Goal: Obtain resource: Download file/media

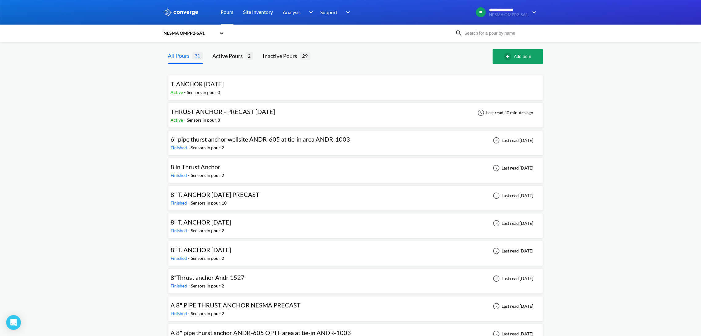
click at [275, 111] on span "THRUST ANCHOR - PRECAST [DATE]" at bounding box center [223, 111] width 104 height 7
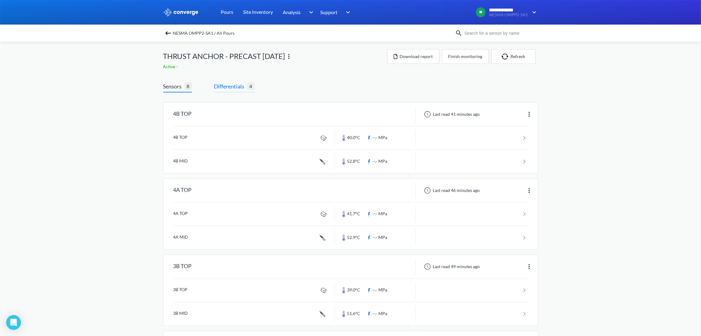
click at [224, 84] on span "Differentials" at bounding box center [230, 86] width 33 height 9
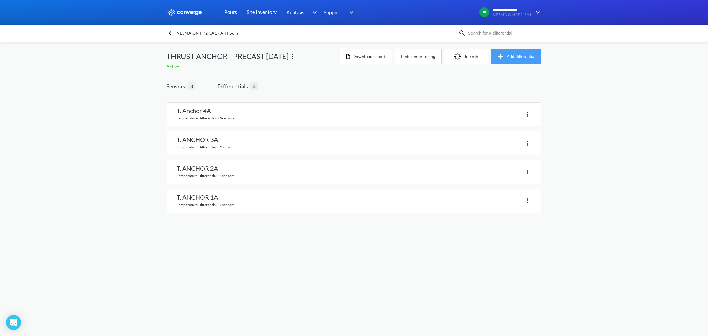
click at [526, 55] on button "Add differential" at bounding box center [516, 56] width 51 height 15
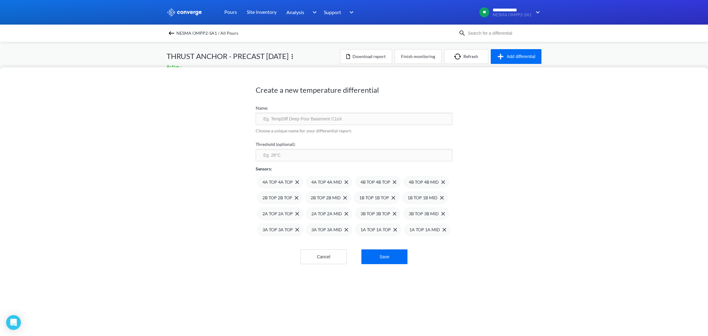
click at [277, 120] on input "text" at bounding box center [354, 119] width 197 height 12
type input "ALL"
click button "Save" at bounding box center [384, 256] width 46 height 15
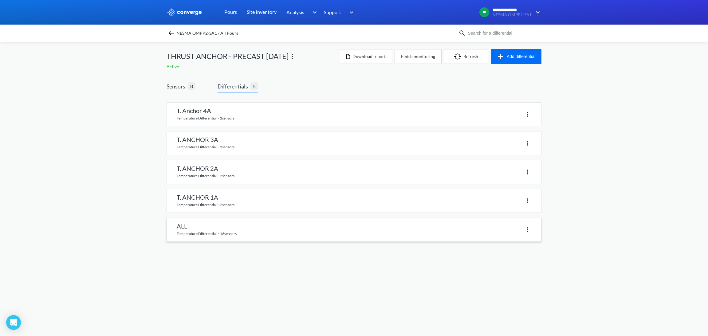
click at [194, 230] on link at bounding box center [354, 229] width 374 height 23
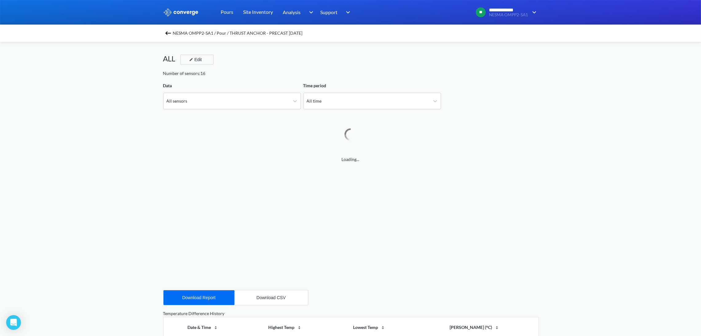
click at [164, 33] on div "NESMA OMPP2-SA1 / Pour / THRUST ANCHOR - PRECAST [DATE]" at bounding box center [350, 33] width 701 height 17
click at [169, 33] on img at bounding box center [167, 32] width 7 height 7
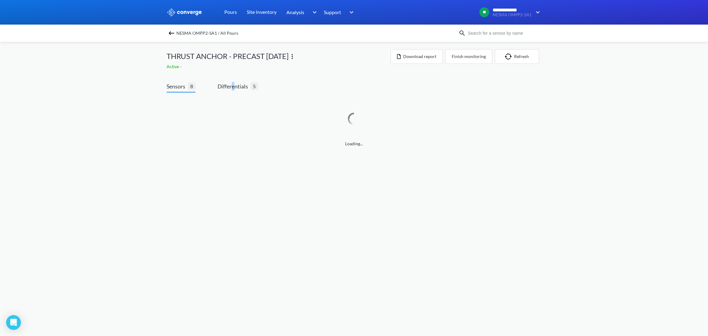
click at [234, 80] on div "Sensors 8 Differentials 5 Loading..." at bounding box center [354, 116] width 375 height 86
click at [223, 102] on div "Loading..." at bounding box center [354, 122] width 375 height 50
click at [232, 85] on span "Differentials" at bounding box center [234, 86] width 33 height 9
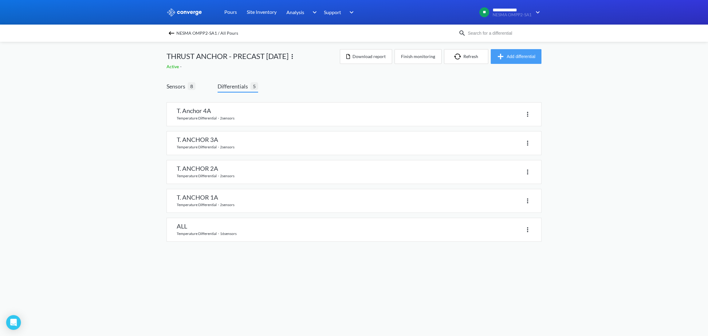
click at [510, 54] on button "Add differential" at bounding box center [516, 56] width 51 height 15
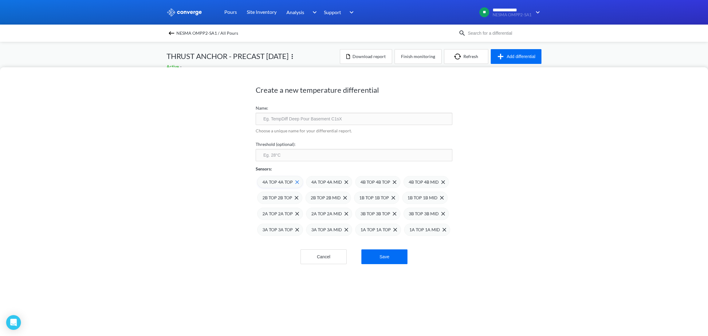
click at [293, 183] on span at bounding box center [296, 182] width 6 height 4
click at [0, 0] on span at bounding box center [0, 0] width 0 height 0
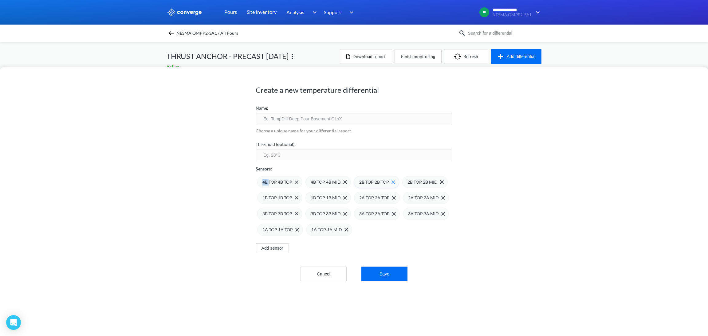
click at [391, 181] on img at bounding box center [393, 182] width 4 height 4
click at [0, 0] on img at bounding box center [0, 0] width 0 height 0
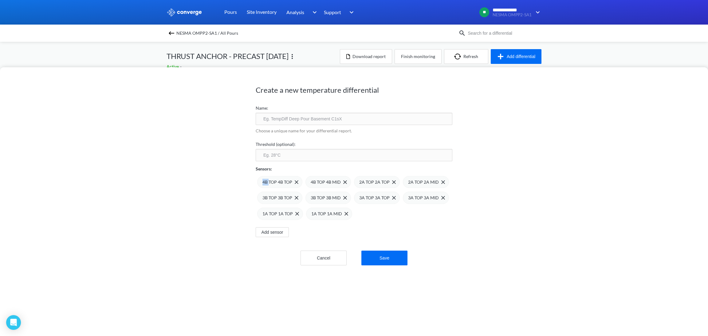
click at [0, 0] on img at bounding box center [0, 0] width 0 height 0
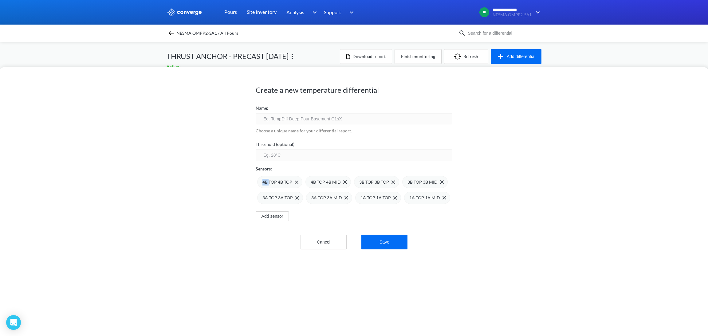
click at [0, 0] on img at bounding box center [0, 0] width 0 height 0
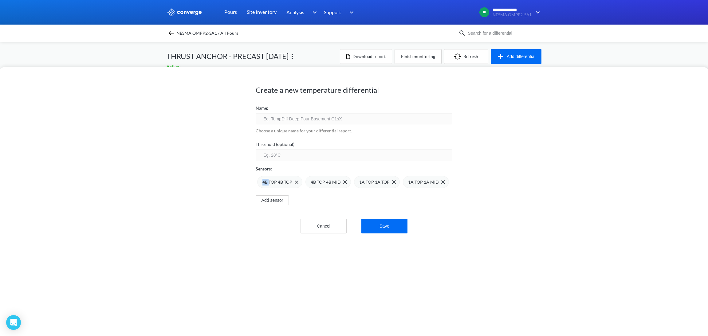
click at [0, 0] on img at bounding box center [0, 0] width 0 height 0
click at [277, 129] on p "Choose a unique name for your differential report." at bounding box center [354, 131] width 197 height 7
click at [279, 122] on input "text" at bounding box center [354, 119] width 197 height 12
type input "4B BACK UP"
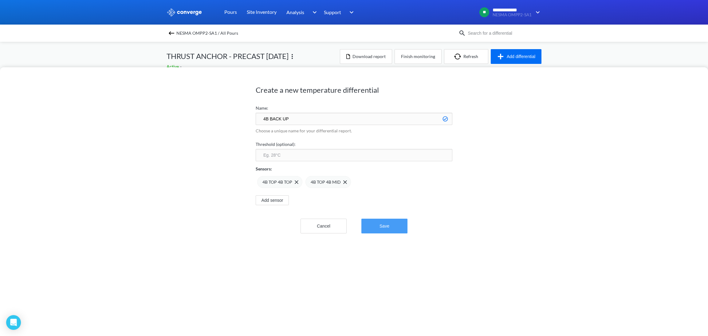
click at [392, 224] on button "Save" at bounding box center [384, 226] width 46 height 15
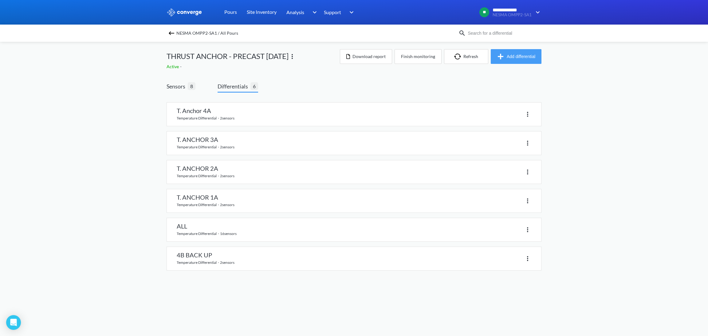
click at [526, 56] on button "Add differential" at bounding box center [516, 56] width 51 height 15
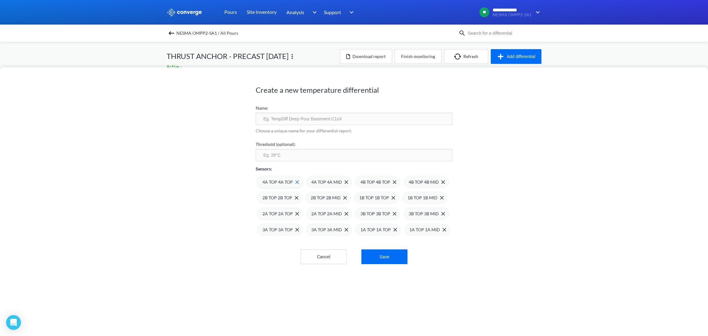
click at [292, 185] on div "4A TOP 4A TOP" at bounding box center [280, 182] width 37 height 7
click at [292, 185] on div "4A TOP 4A MID" at bounding box center [280, 182] width 37 height 7
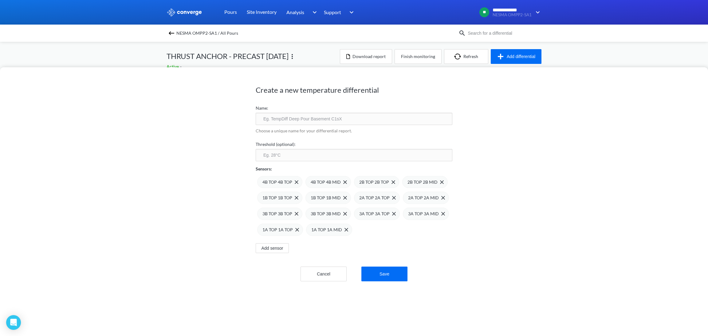
click at [292, 185] on div "4B TOP 4B TOP" at bounding box center [280, 182] width 36 height 7
click at [292, 185] on div "4B TOP 4B MID" at bounding box center [280, 182] width 36 height 7
click at [389, 182] on span at bounding box center [392, 182] width 6 height 4
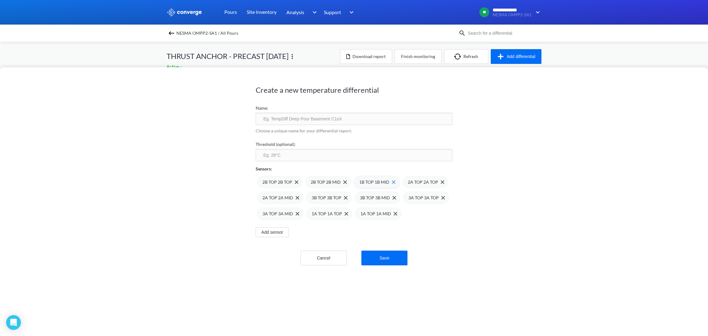
click at [392, 182] on img at bounding box center [394, 182] width 4 height 4
click at [0, 0] on img at bounding box center [0, 0] width 0 height 0
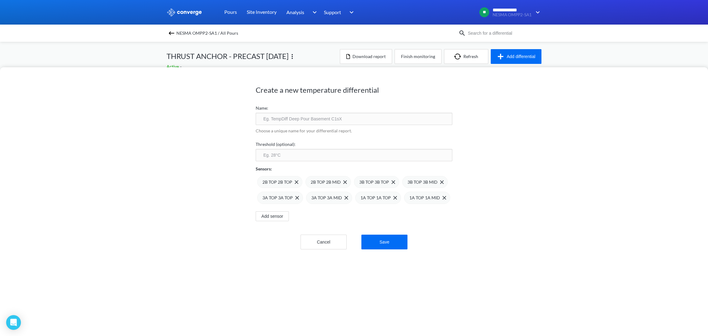
click at [0, 0] on img at bounding box center [0, 0] width 0 height 0
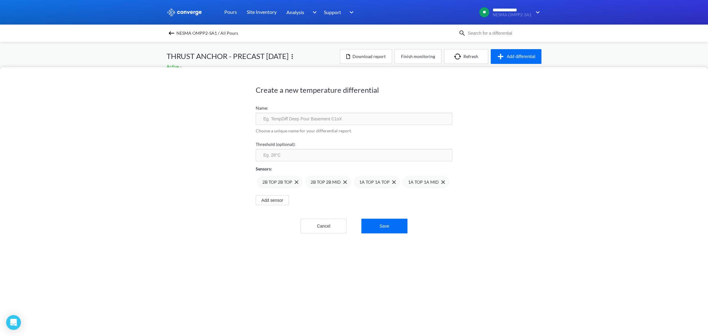
click at [0, 0] on img at bounding box center [0, 0] width 0 height 0
click at [283, 124] on input "text" at bounding box center [354, 119] width 197 height 12
type input "2B BACK UP"
click at [215, 194] on div "Create a new temperature differential Name: 2B BACK UP Choose a unique name for…" at bounding box center [354, 201] width 708 height 269
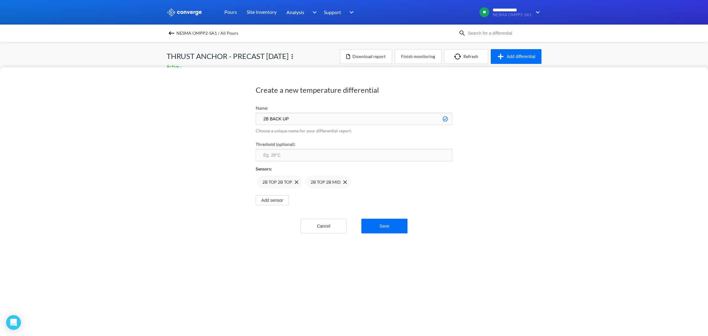
click at [310, 155] on input "number" at bounding box center [354, 155] width 197 height 12
type input "1"
click at [390, 227] on button "Save" at bounding box center [384, 226] width 46 height 15
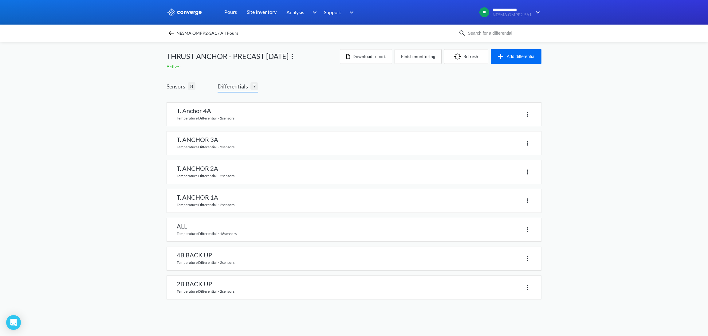
click at [645, 100] on div "**********" at bounding box center [354, 156] width 708 height 312
click at [529, 58] on button "Add differential" at bounding box center [516, 56] width 51 height 15
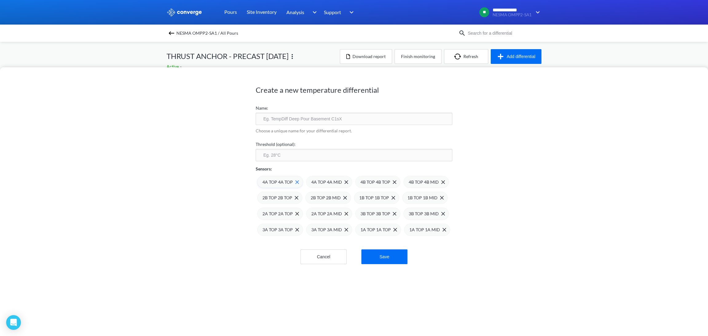
click at [293, 182] on span at bounding box center [296, 182] width 6 height 4
click at [296, 182] on img at bounding box center [298, 182] width 4 height 4
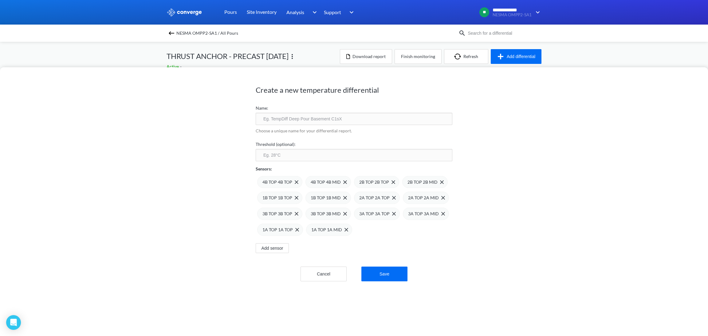
click at [0, 0] on img at bounding box center [0, 0] width 0 height 0
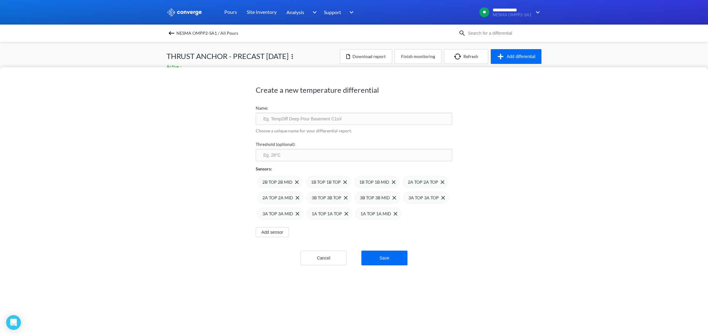
click at [0, 0] on img at bounding box center [0, 0] width 0 height 0
click at [387, 184] on div "2A TOP 2A TOP" at bounding box center [377, 182] width 37 height 7
click at [392, 183] on img at bounding box center [394, 182] width 4 height 4
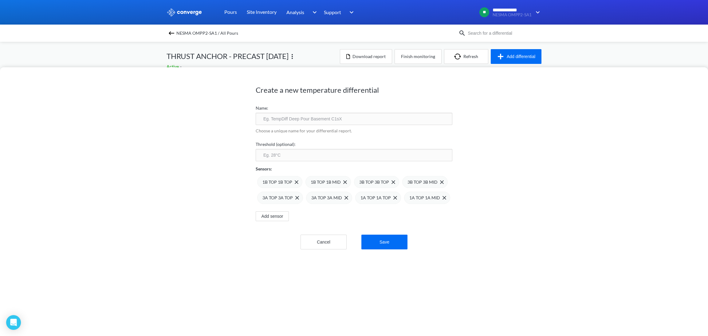
click at [0, 0] on img at bounding box center [0, 0] width 0 height 0
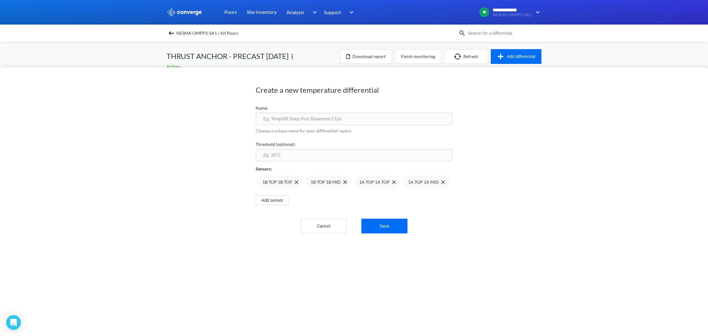
click at [0, 0] on img at bounding box center [0, 0] width 0 height 0
click at [310, 121] on input "text" at bounding box center [354, 119] width 197 height 12
type input "1B BACK UP"
click at [386, 230] on button "Save" at bounding box center [384, 226] width 46 height 15
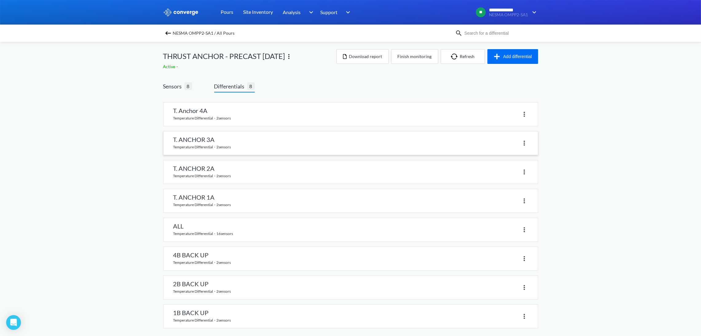
scroll to position [5, 0]
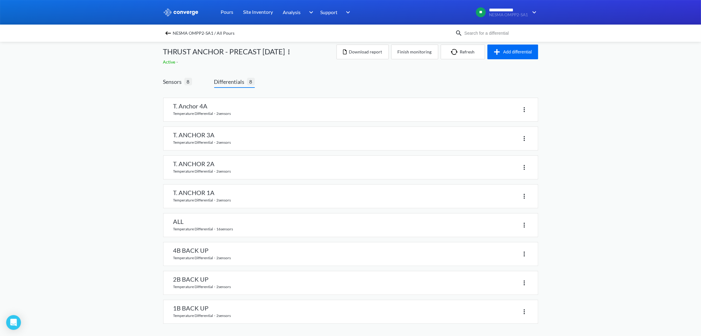
click at [241, 82] on span "Differentials" at bounding box center [230, 81] width 33 height 9
click at [499, 53] on img "button" at bounding box center [498, 51] width 10 height 7
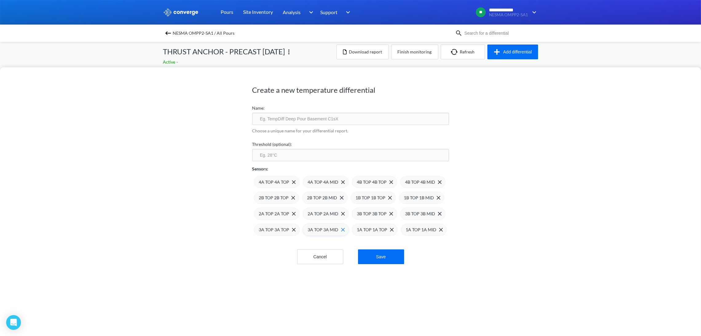
click at [344, 232] on img at bounding box center [343, 230] width 4 height 4
click at [0, 0] on img at bounding box center [0, 0] width 0 height 0
click at [341, 232] on img at bounding box center [343, 230] width 4 height 4
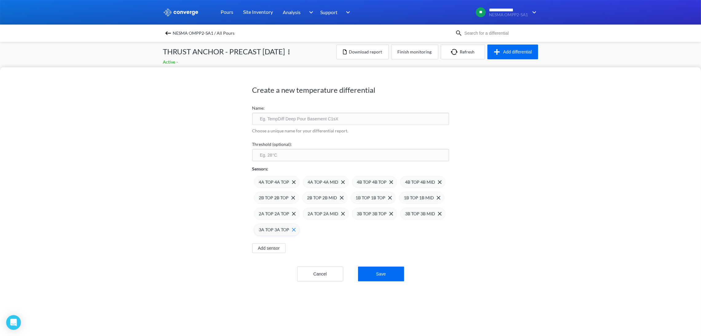
click at [291, 231] on span at bounding box center [292, 230] width 6 height 4
click at [292, 182] on img at bounding box center [294, 182] width 4 height 4
click at [0, 0] on img at bounding box center [0, 0] width 0 height 0
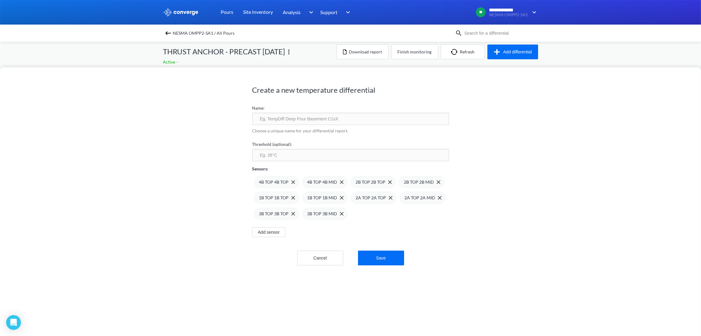
click at [0, 0] on img at bounding box center [0, 0] width 0 height 0
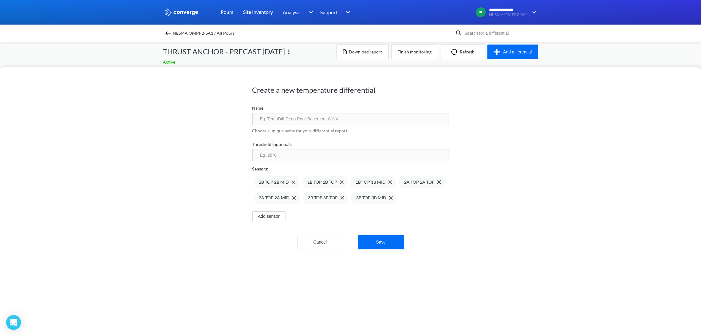
click at [0, 0] on img at bounding box center [0, 0] width 0 height 0
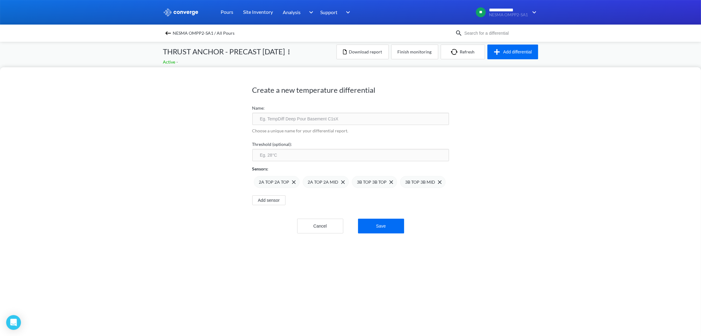
click at [0, 0] on img at bounding box center [0, 0] width 0 height 0
click at [277, 122] on input "text" at bounding box center [350, 119] width 197 height 12
type input "3 B BACK UP"
click at [396, 228] on button "Save" at bounding box center [381, 226] width 46 height 15
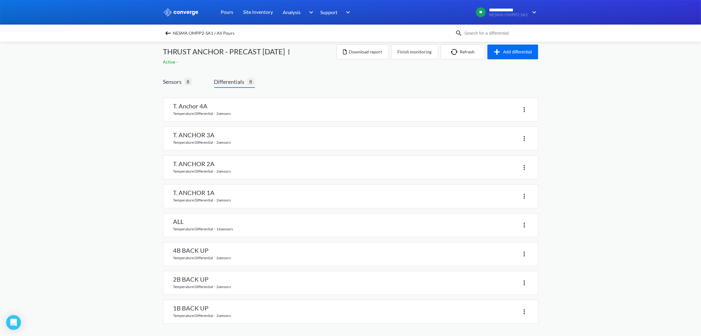
click at [226, 84] on span "Differentials" at bounding box center [230, 81] width 33 height 9
click at [229, 110] on link at bounding box center [350, 109] width 374 height 23
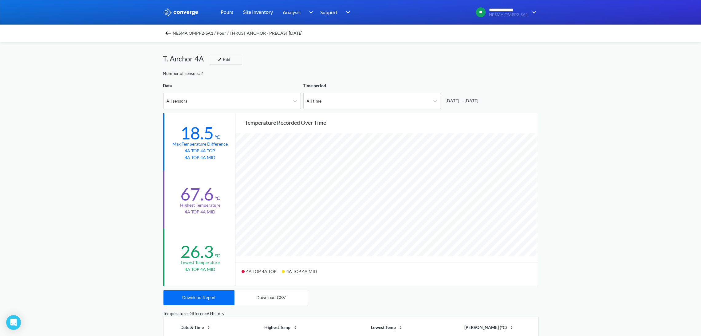
scroll to position [515, 701]
click at [243, 293] on button "Download CSV" at bounding box center [270, 297] width 73 height 15
click at [207, 295] on div "Download Report" at bounding box center [198, 297] width 33 height 5
click at [277, 70] on div "Number of sensors: 2" at bounding box center [350, 73] width 375 height 7
click at [171, 30] on img at bounding box center [167, 32] width 7 height 7
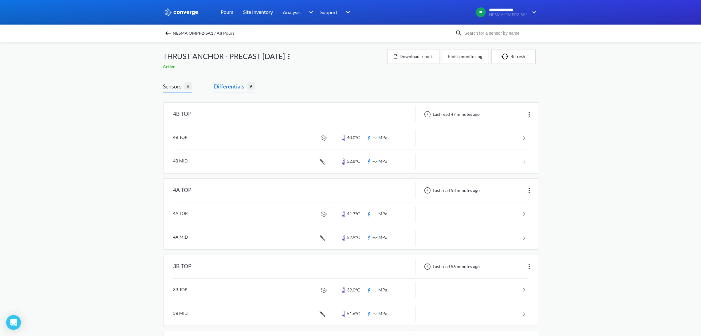
click at [233, 88] on span "Differentials" at bounding box center [230, 86] width 33 height 9
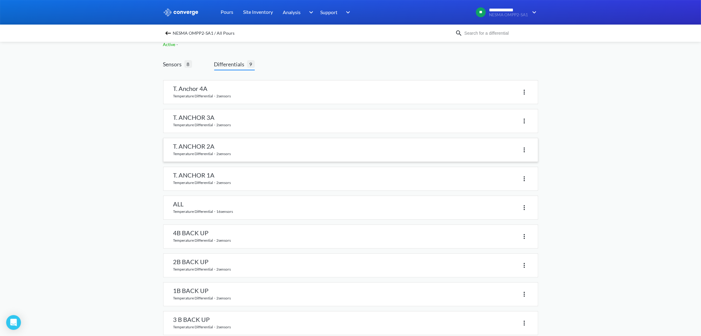
scroll to position [34, 0]
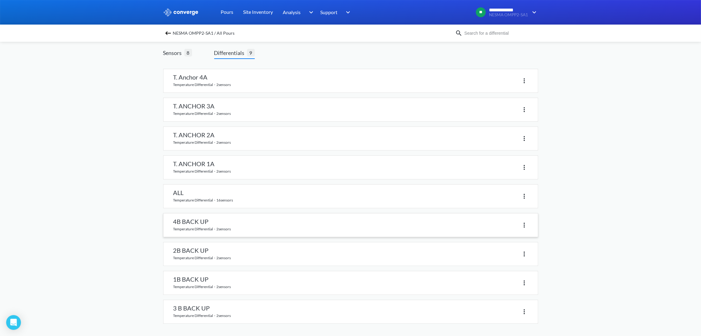
click at [323, 232] on link at bounding box center [350, 225] width 374 height 23
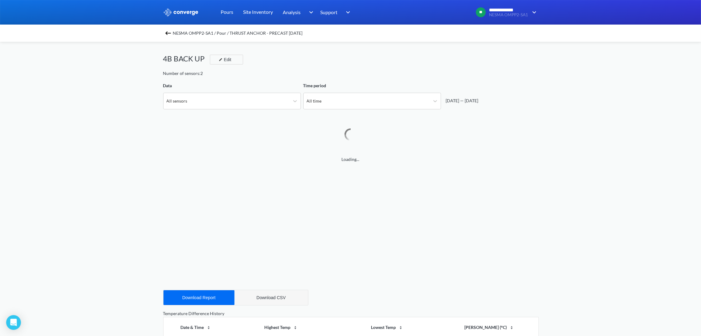
click at [266, 300] on div "Download CSV" at bounding box center [271, 297] width 29 height 5
click at [210, 300] on button "Download Report" at bounding box center [198, 297] width 71 height 15
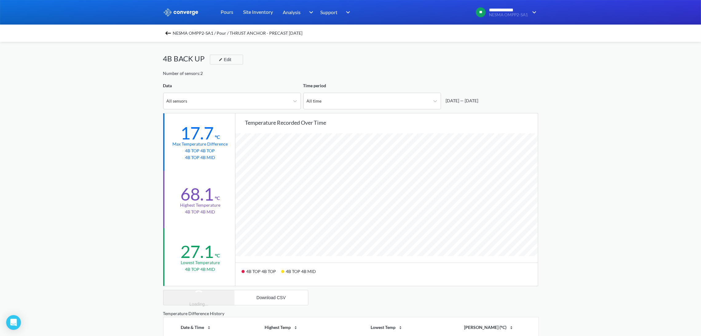
scroll to position [515, 701]
click at [172, 35] on img at bounding box center [167, 32] width 7 height 7
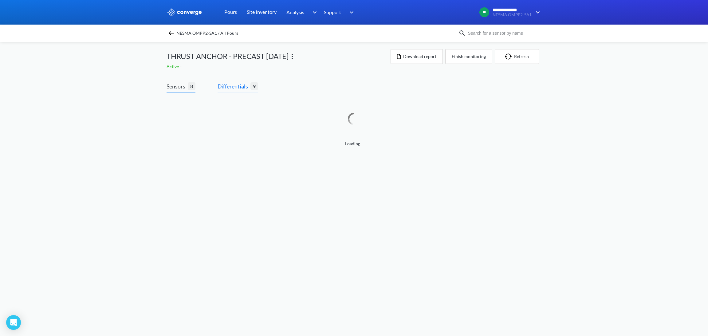
click at [238, 87] on span "Differentials" at bounding box center [234, 86] width 33 height 9
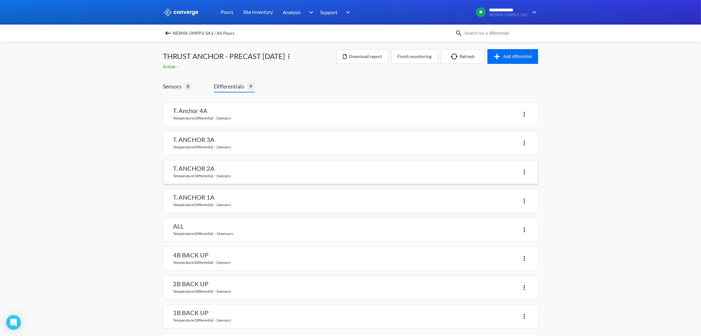
scroll to position [34, 0]
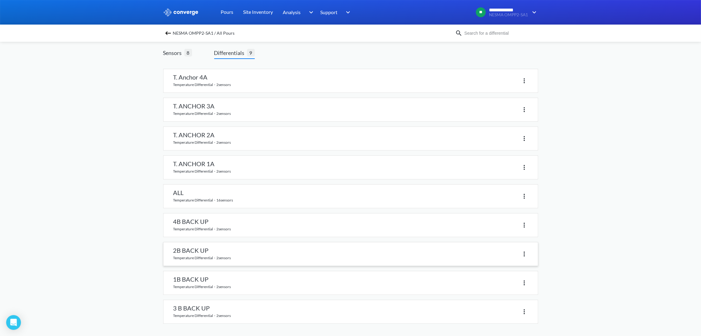
click at [192, 251] on link at bounding box center [350, 253] width 374 height 23
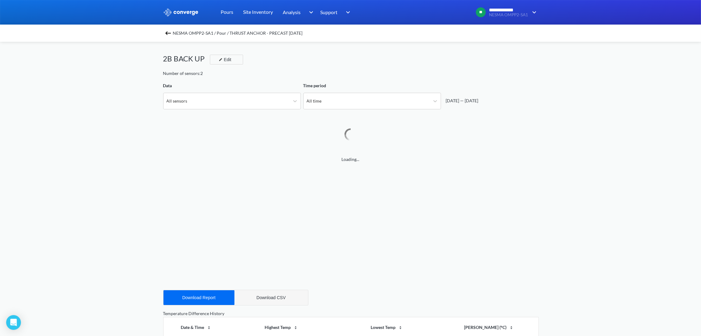
click at [268, 298] on div "Download CSV" at bounding box center [271, 297] width 29 height 5
click at [204, 300] on div "Download Report" at bounding box center [198, 297] width 33 height 5
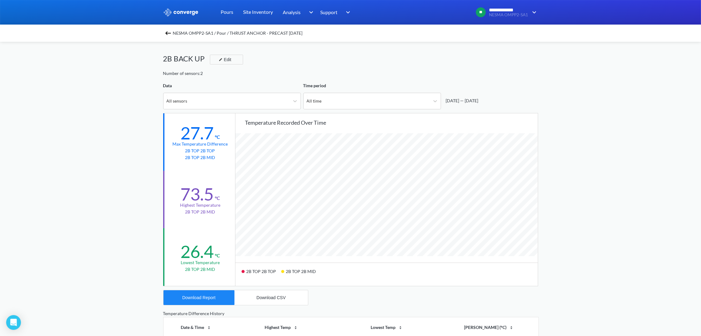
scroll to position [515, 701]
click at [172, 32] on img at bounding box center [167, 32] width 7 height 7
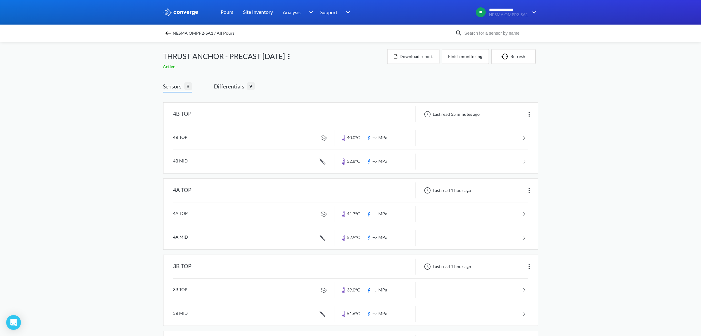
click at [227, 90] on span "Differentials" at bounding box center [230, 86] width 33 height 9
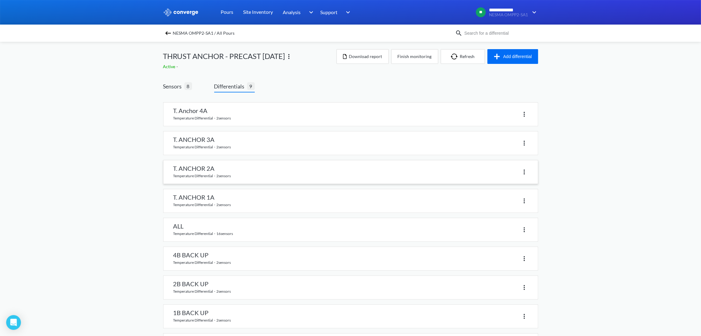
scroll to position [34, 0]
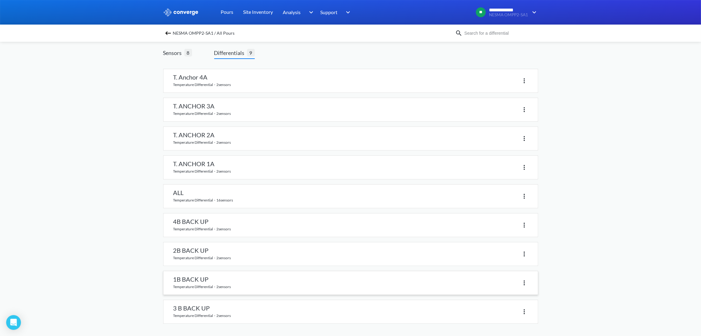
click at [205, 276] on link at bounding box center [350, 282] width 374 height 23
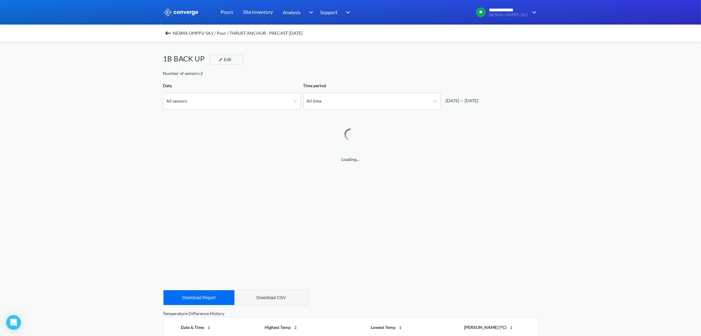
click at [268, 297] on div "Download CSV" at bounding box center [271, 297] width 29 height 5
click at [201, 299] on div "Download Report" at bounding box center [198, 297] width 33 height 5
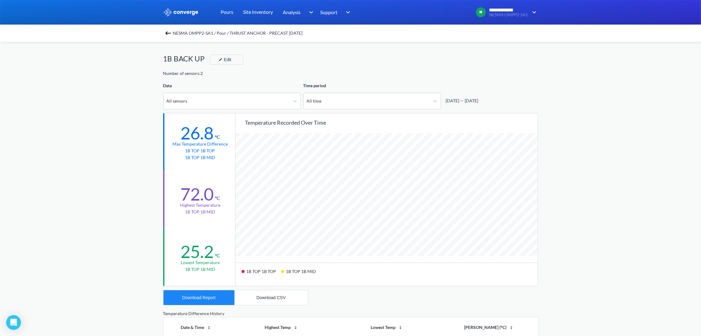
scroll to position [515, 701]
click at [169, 32] on img at bounding box center [167, 32] width 7 height 7
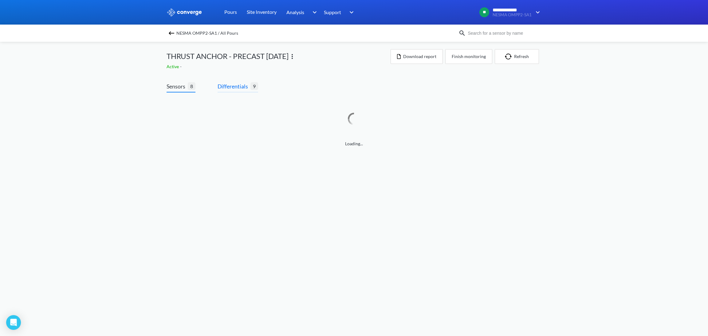
click at [230, 89] on span "Differentials" at bounding box center [234, 86] width 33 height 9
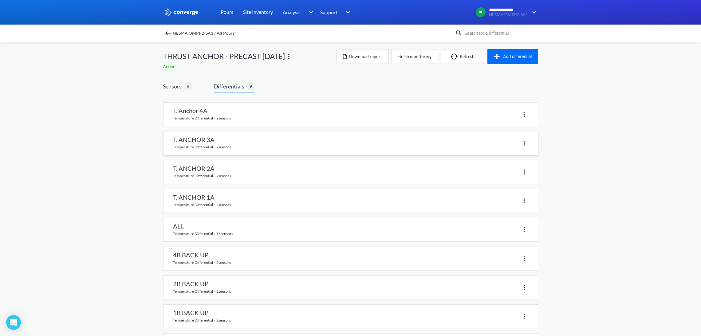
scroll to position [34, 0]
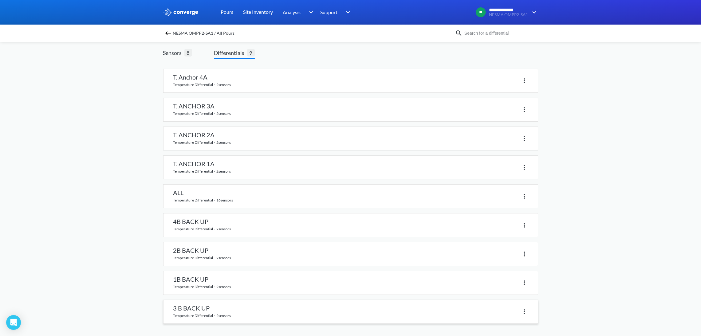
click at [226, 314] on link at bounding box center [350, 311] width 374 height 23
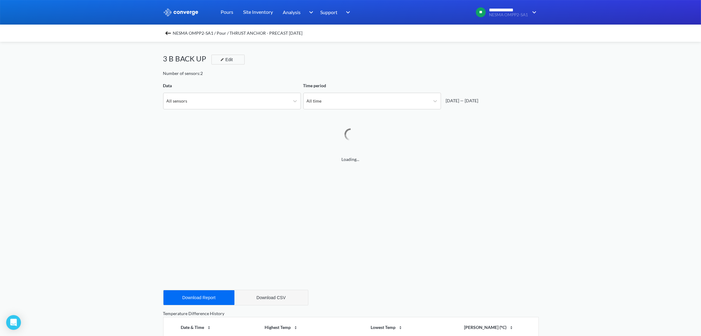
click at [275, 297] on div "Download CSV" at bounding box center [271, 297] width 29 height 5
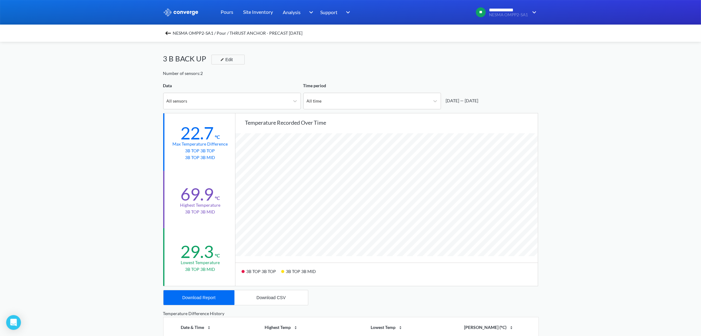
scroll to position [515, 701]
click at [209, 295] on div "Download Report" at bounding box center [198, 297] width 33 height 5
click at [169, 33] on img at bounding box center [167, 32] width 7 height 7
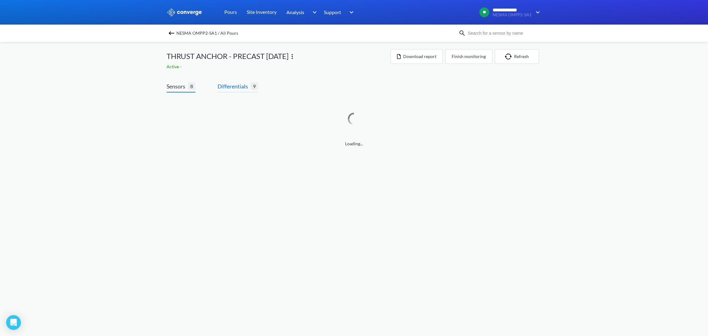
click at [228, 87] on span "Differentials" at bounding box center [234, 86] width 33 height 9
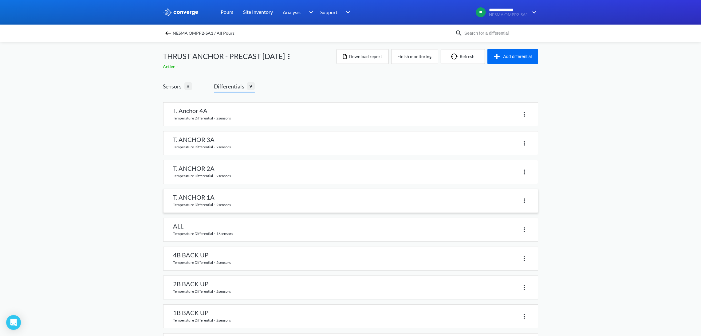
click at [224, 205] on link at bounding box center [350, 200] width 374 height 23
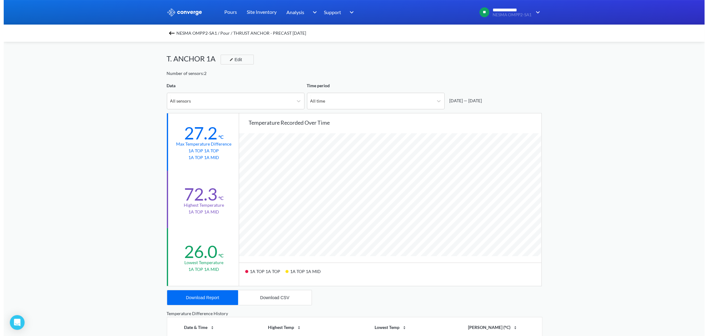
scroll to position [515, 701]
click at [265, 296] on div "Download CSV" at bounding box center [271, 297] width 29 height 5
click at [253, 301] on button "Download CSV" at bounding box center [270, 297] width 73 height 15
click at [168, 33] on img at bounding box center [167, 32] width 7 height 7
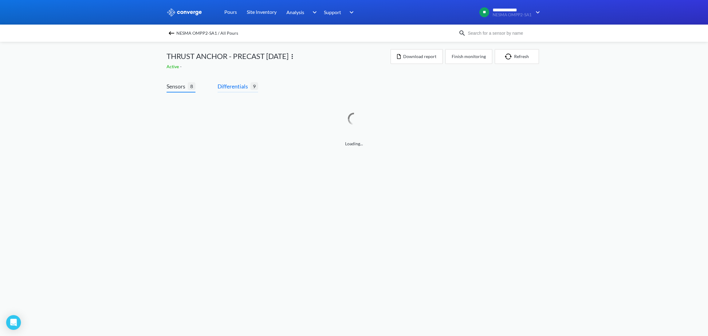
click at [239, 88] on span "Differentials" at bounding box center [234, 86] width 33 height 9
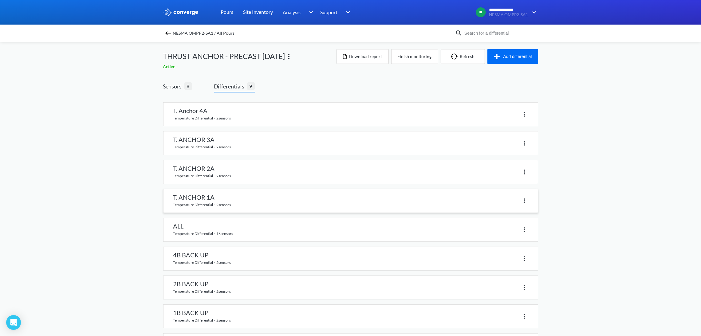
click at [269, 202] on link at bounding box center [350, 200] width 374 height 23
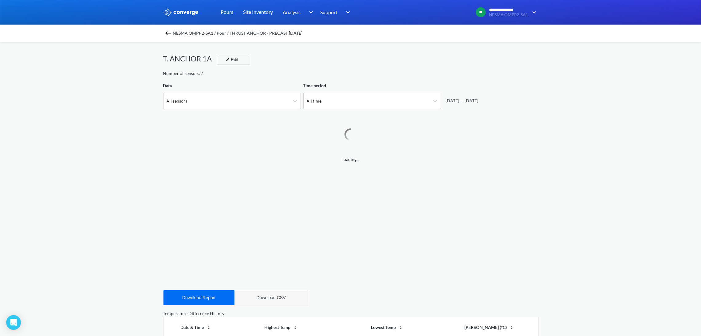
click at [278, 296] on div "Download CSV" at bounding box center [271, 297] width 29 height 5
click at [170, 37] on div "NESMA OMPP2-SA1 / Pour / THRUST ANCHOR - PRECAST [DATE]" at bounding box center [350, 33] width 375 height 9
